Goal: Information Seeking & Learning: Check status

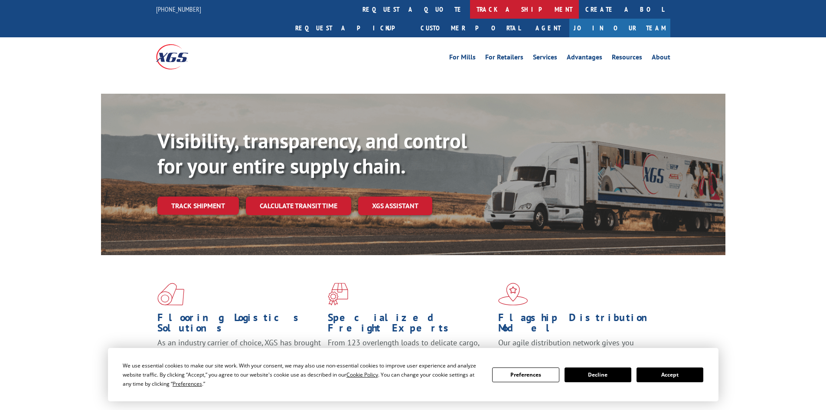
click at [470, 9] on link "track a shipment" at bounding box center [524, 9] width 109 height 19
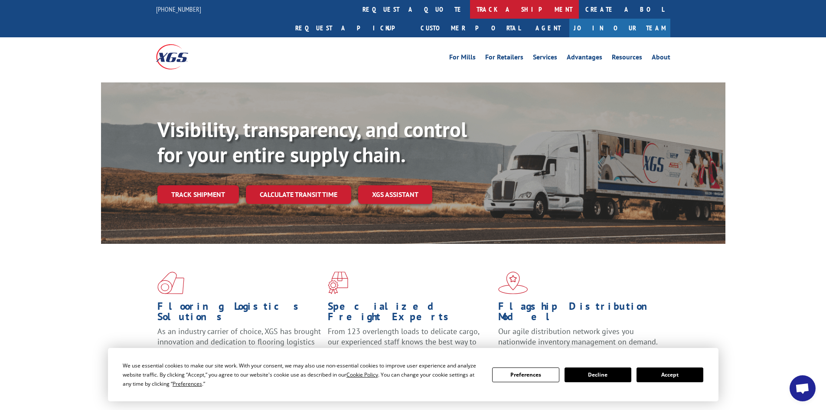
click at [470, 9] on link "track a shipment" at bounding box center [524, 9] width 109 height 19
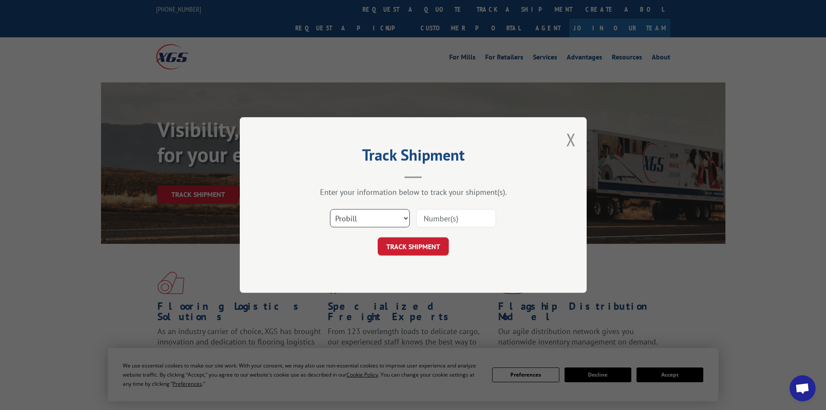
click at [395, 217] on select "Select category... Probill BOL PO" at bounding box center [370, 218] width 80 height 18
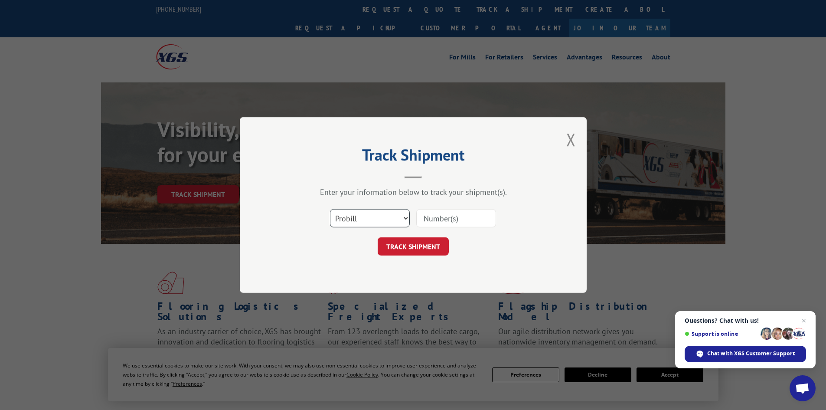
select select "bol"
click at [330, 209] on select "Select category... Probill BOL PO" at bounding box center [370, 218] width 80 height 18
click at [455, 216] on input at bounding box center [456, 218] width 80 height 18
paste input "6013254"
type input "6013254"
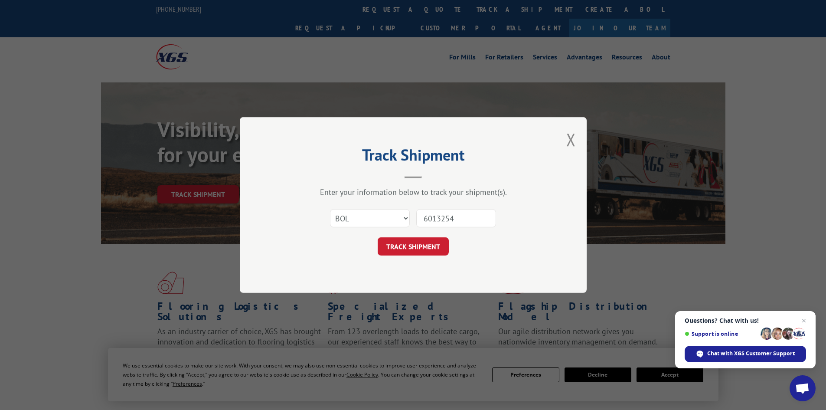
click at [377, 237] on button "TRACK SHIPMENT" at bounding box center [412, 246] width 71 height 18
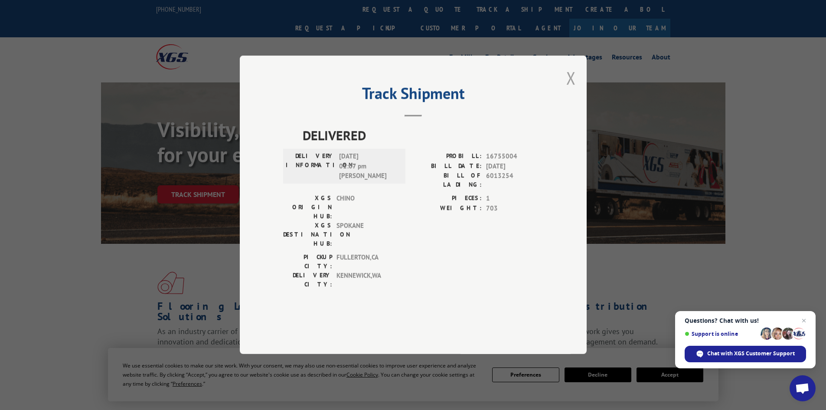
click at [567, 89] on button "Close modal" at bounding box center [571, 77] width 10 height 23
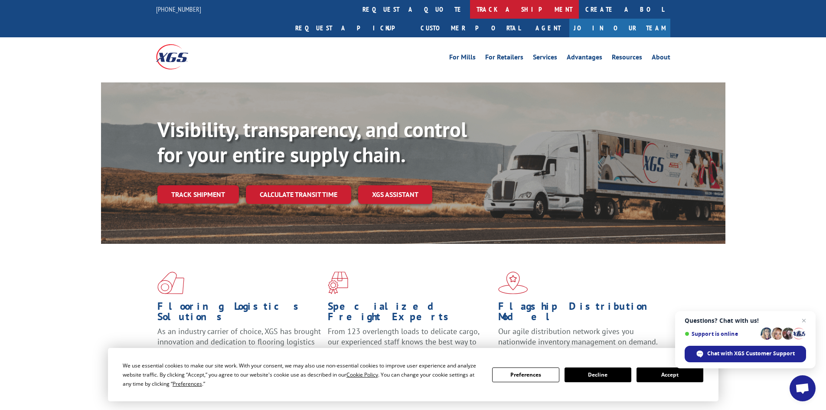
click at [470, 14] on link "track a shipment" at bounding box center [524, 9] width 109 height 19
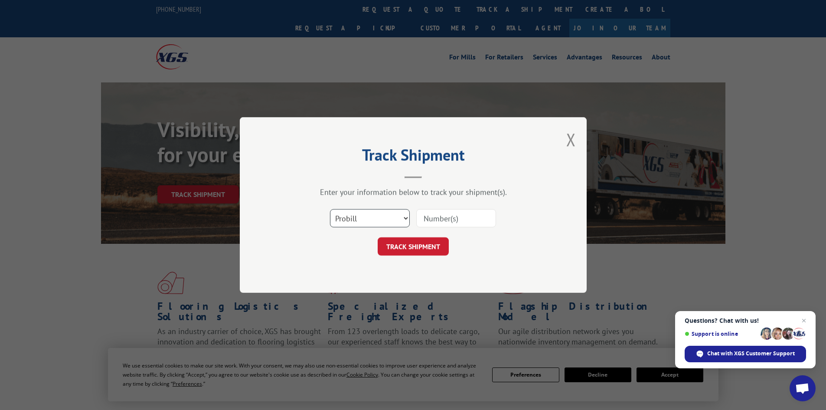
click at [354, 218] on select "Select category... Probill BOL PO" at bounding box center [370, 218] width 80 height 18
select select "bol"
click at [330, 209] on select "Select category... Probill BOL PO" at bounding box center [370, 218] width 80 height 18
click at [445, 223] on input at bounding box center [456, 218] width 80 height 18
paste input "445730"
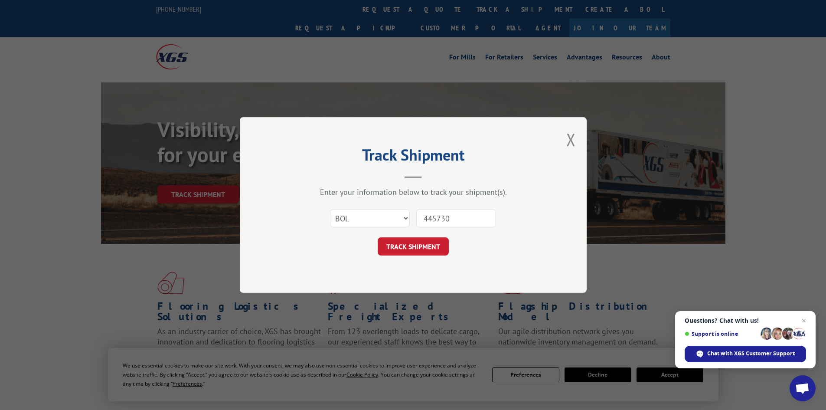
type input "445730"
click at [377, 237] on button "TRACK SHIPMENT" at bounding box center [412, 246] width 71 height 18
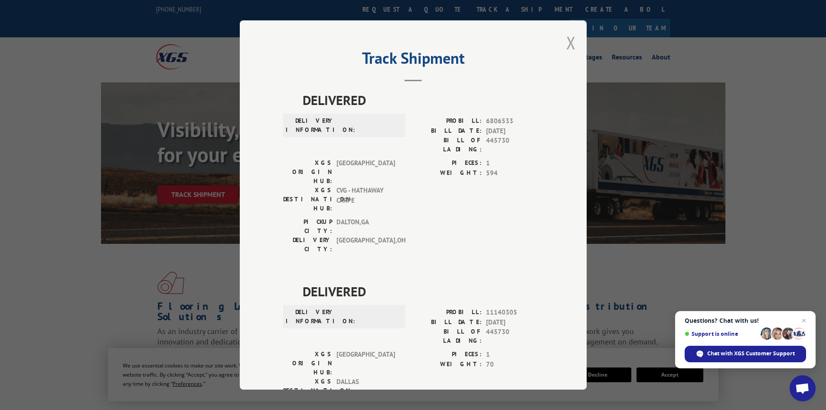
click at [566, 45] on button "Close modal" at bounding box center [571, 42] width 10 height 23
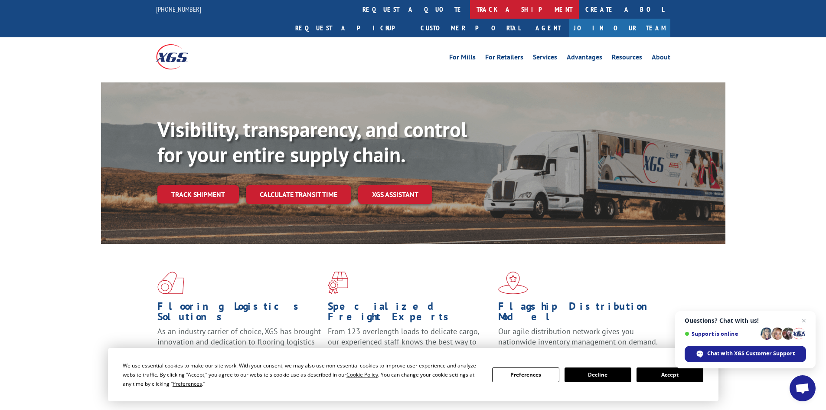
click at [470, 11] on link "track a shipment" at bounding box center [524, 9] width 109 height 19
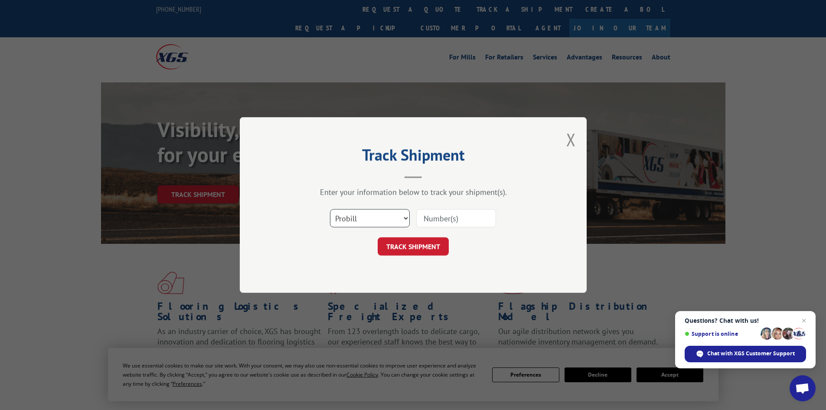
click at [371, 226] on select "Select category... Probill BOL PO" at bounding box center [370, 218] width 80 height 18
select select "bol"
click at [330, 209] on select "Select category... Probill BOL PO" at bounding box center [370, 218] width 80 height 18
click at [444, 213] on input at bounding box center [456, 218] width 80 height 18
paste input "5244336"
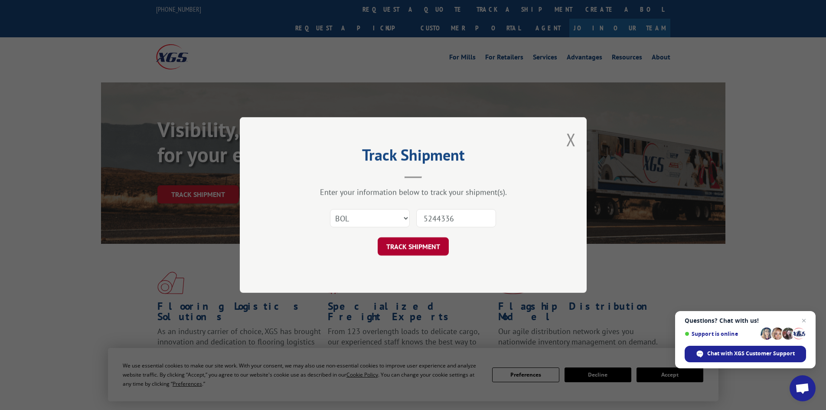
type input "5244336"
click at [377, 237] on button "TRACK SHIPMENT" at bounding box center [412, 246] width 71 height 18
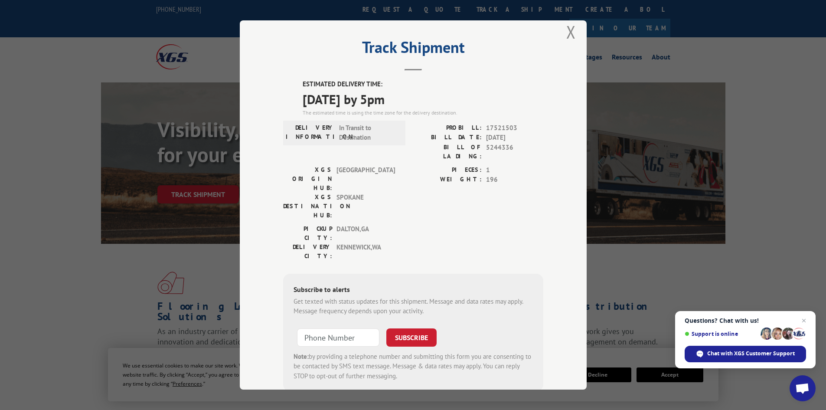
scroll to position [21, 0]
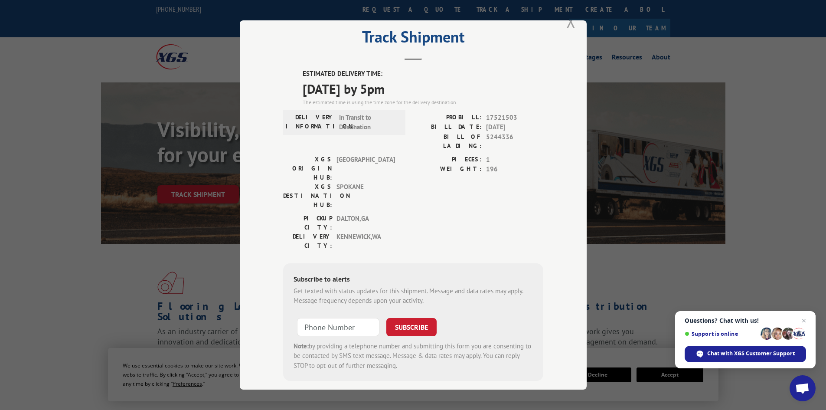
click at [566, 23] on button "Close modal" at bounding box center [571, 21] width 10 height 23
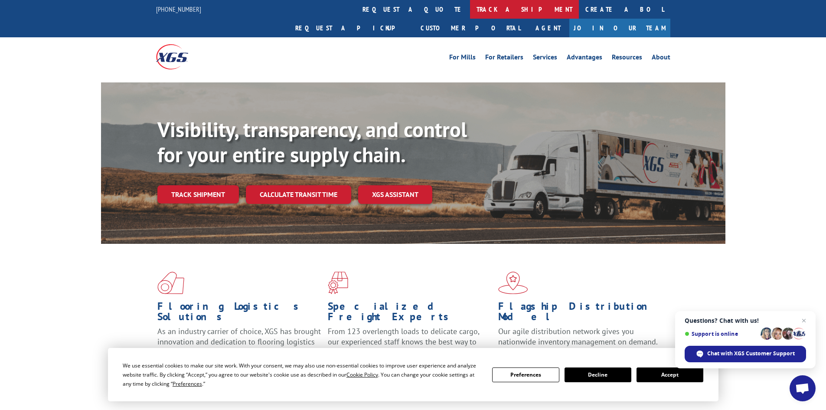
click at [470, 12] on link "track a shipment" at bounding box center [524, 9] width 109 height 19
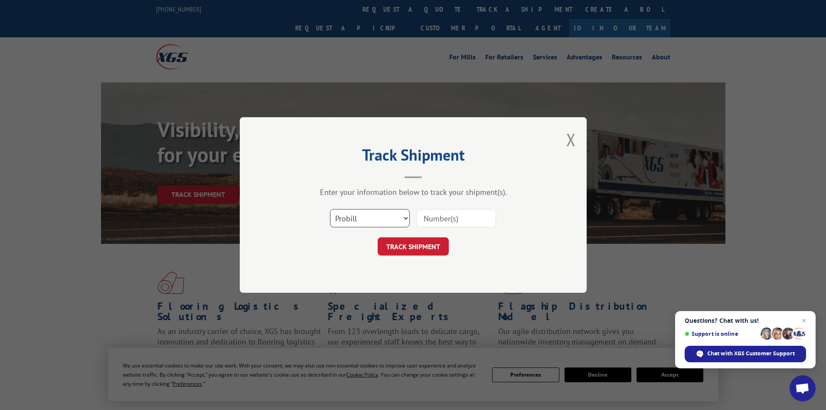
drag, startPoint x: 384, startPoint y: 218, endPoint x: 382, endPoint y: 225, distance: 8.0
click at [384, 218] on select "Select category... Probill BOL PO" at bounding box center [370, 218] width 80 height 18
select select "bol"
click at [330, 209] on select "Select category... Probill BOL PO" at bounding box center [370, 218] width 80 height 18
click at [440, 227] on input at bounding box center [456, 218] width 80 height 18
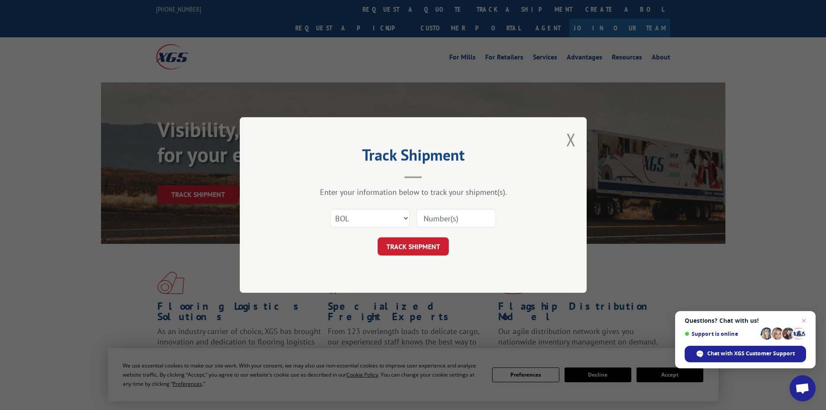
paste input "6008807"
type input "6008807"
click at [377, 237] on button "TRACK SHIPMENT" at bounding box center [412, 246] width 71 height 18
